Goal: Book appointment/travel/reservation

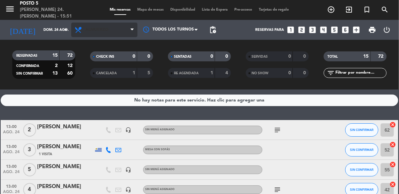
click at [127, 32] on span "Almuerzo" at bounding box center [104, 30] width 66 height 15
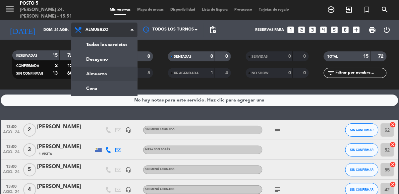
click at [107, 90] on ng-component "menu Posto 5 [PERSON_NAME] 24. [PERSON_NAME] - 15:51 Mis reservas Mapa de mesas…" at bounding box center [199, 97] width 399 height 194
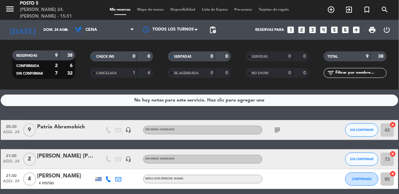
click at [335, 32] on icon "looks_5" at bounding box center [334, 29] width 9 height 9
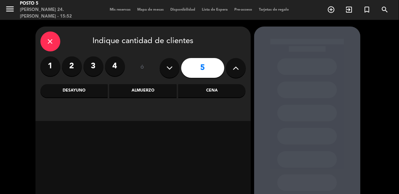
click at [213, 92] on div "Cena" at bounding box center [211, 90] width 67 height 13
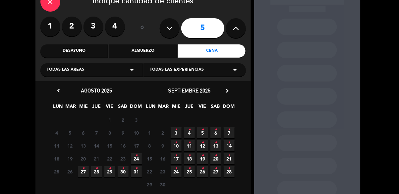
click at [139, 162] on span "24 •" at bounding box center [136, 158] width 11 height 11
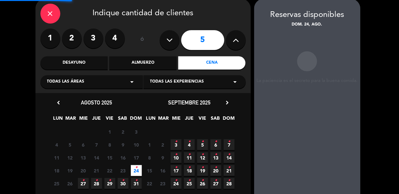
scroll to position [26, 0]
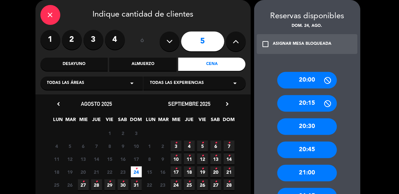
click at [329, 172] on div "21:00" at bounding box center [307, 173] width 60 height 17
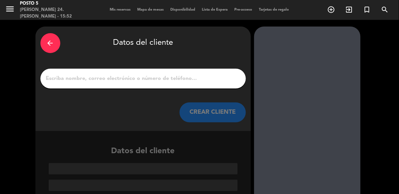
scroll to position [4, 0]
click at [66, 83] on div at bounding box center [142, 79] width 205 height 20
click at [63, 74] on input "1" at bounding box center [142, 78] width 195 height 9
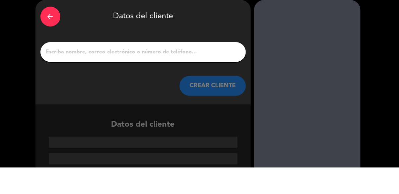
click at [51, 46] on icon "arrow_back" at bounding box center [50, 43] width 8 height 8
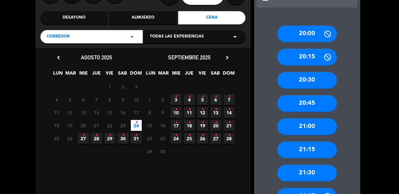
scroll to position [75, 0]
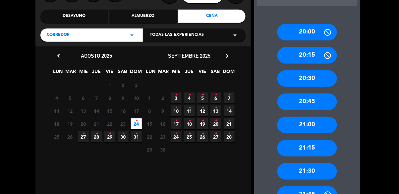
click at [327, 126] on div "21:00" at bounding box center [307, 125] width 60 height 17
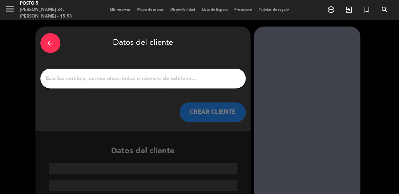
click at [193, 77] on input "1" at bounding box center [142, 78] width 195 height 9
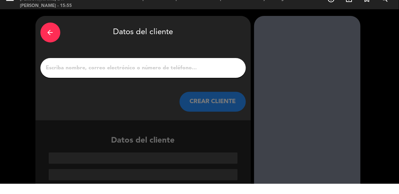
click at [185, 65] on div "arrow_back Datos del cliente CREAR CLIENTE" at bounding box center [142, 78] width 215 height 104
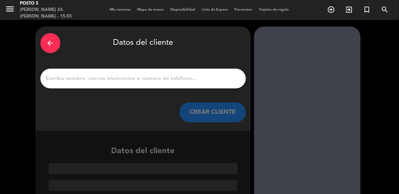
scroll to position [4, 0]
click at [81, 78] on input "1" at bounding box center [142, 78] width 195 height 9
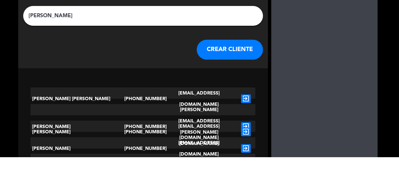
scroll to position [30, 0]
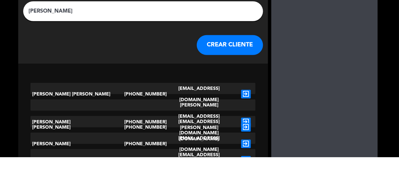
type input "[PERSON_NAME]"
click at [221, 81] on div "arrow_back Datos del cliente [PERSON_NAME] [PERSON_NAME] CLIENTE" at bounding box center [143, 48] width 250 height 104
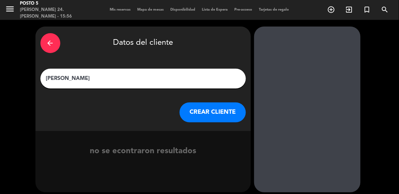
scroll to position [0, 0]
click at [201, 108] on button "CREAR CLIENTE" at bounding box center [212, 112] width 66 height 20
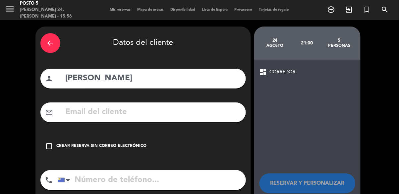
click at [51, 145] on icon "check_box_outline_blank" at bounding box center [49, 146] width 8 height 8
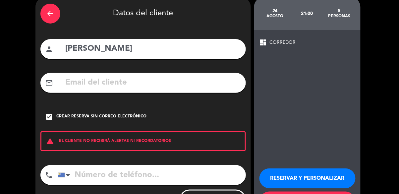
scroll to position [28, 0]
